Goal: Information Seeking & Learning: Learn about a topic

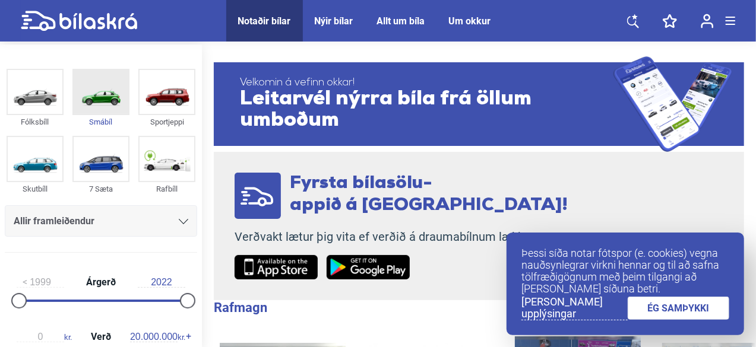
click at [91, 93] on img at bounding box center [101, 92] width 55 height 44
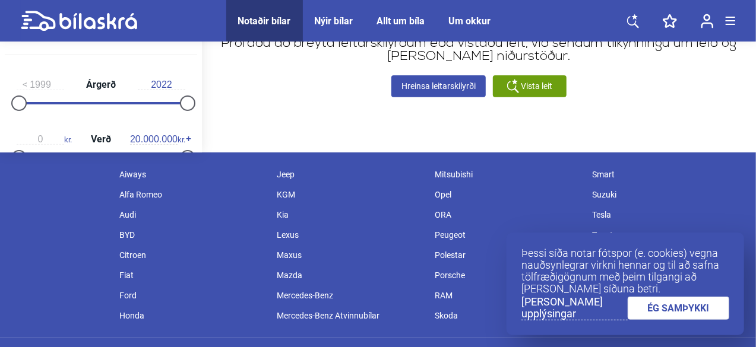
scroll to position [199, 0]
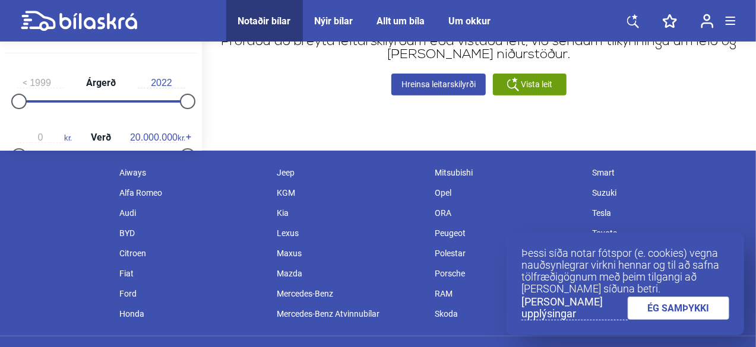
click at [663, 313] on link "ÉG SAMÞYKKI" at bounding box center [679, 308] width 102 height 23
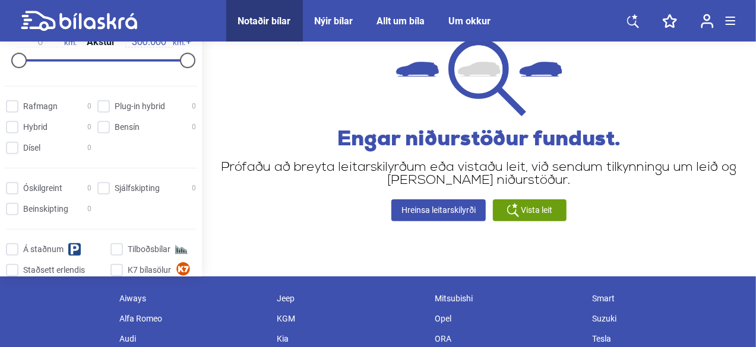
scroll to position [276, 0]
click at [102, 124] on input "Bensín 0" at bounding box center [148, 128] width 99 height 12
checkbox input "true"
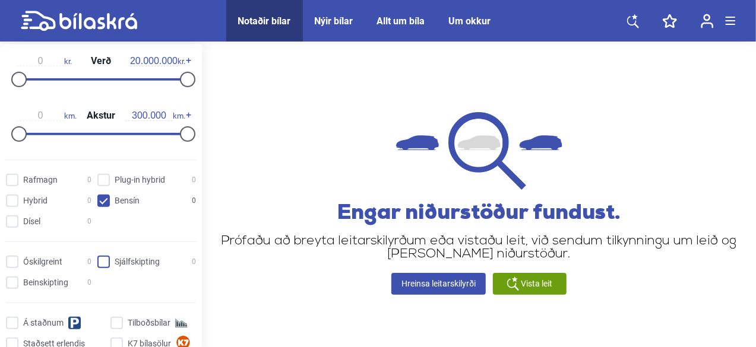
click at [101, 264] on input "Sjálfskipting 0" at bounding box center [148, 262] width 99 height 12
checkbox input "true"
click at [524, 280] on span "Vista leit" at bounding box center [536, 284] width 31 height 12
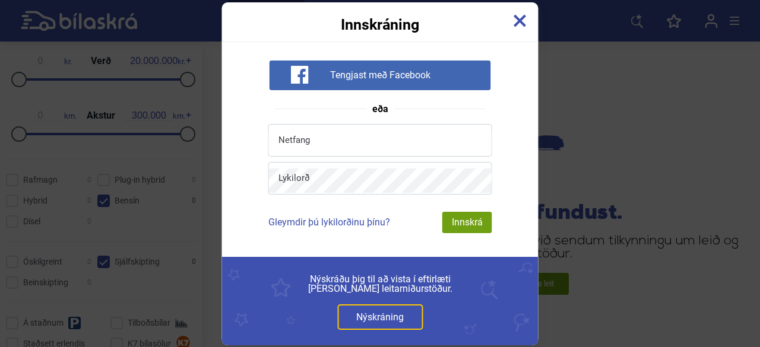
click at [525, 11] on div "Innskráning" at bounding box center [380, 17] width 316 height 30
click at [525, 17] on img at bounding box center [520, 20] width 13 height 13
